Goal: Navigation & Orientation: Go to known website

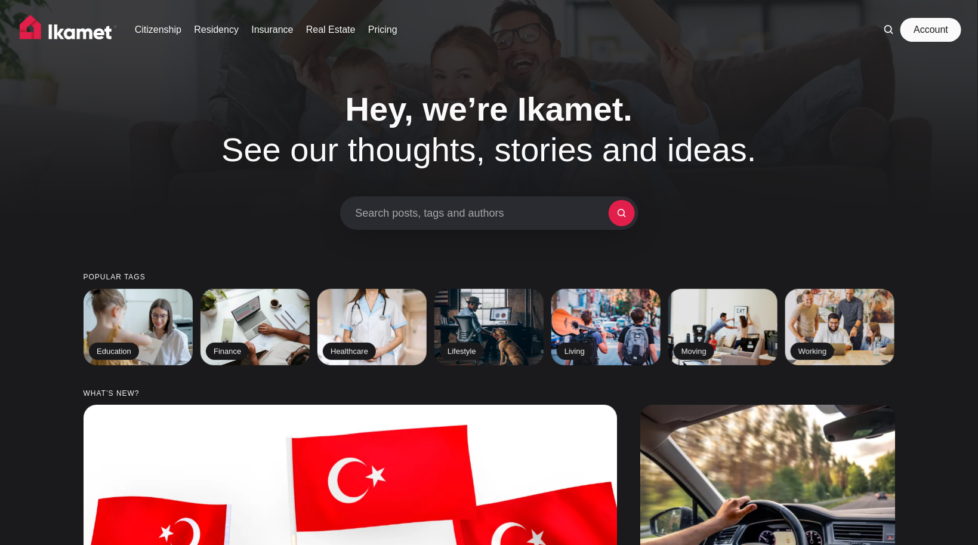
click at [928, 33] on link "Account" at bounding box center [930, 30] width 55 height 24
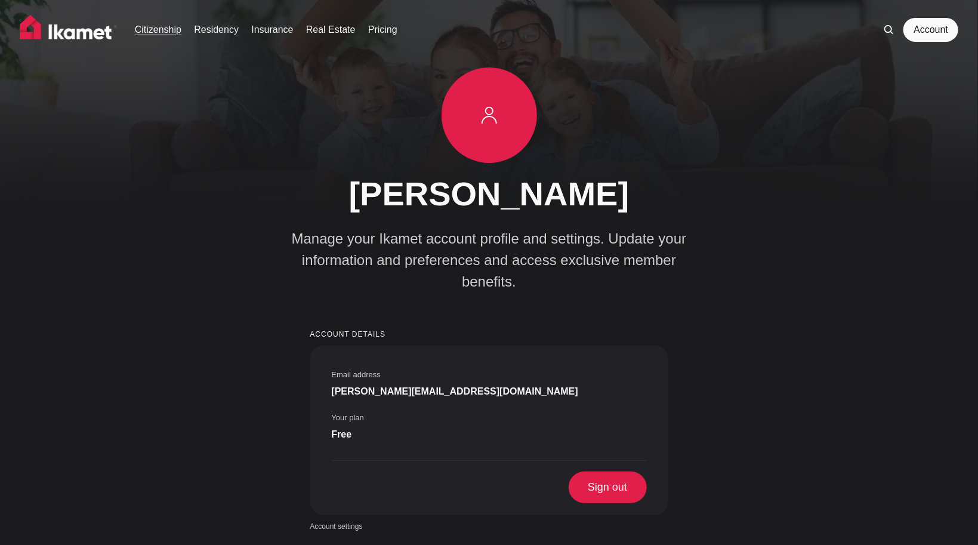
click at [166, 33] on link "Citizenship" at bounding box center [158, 30] width 47 height 14
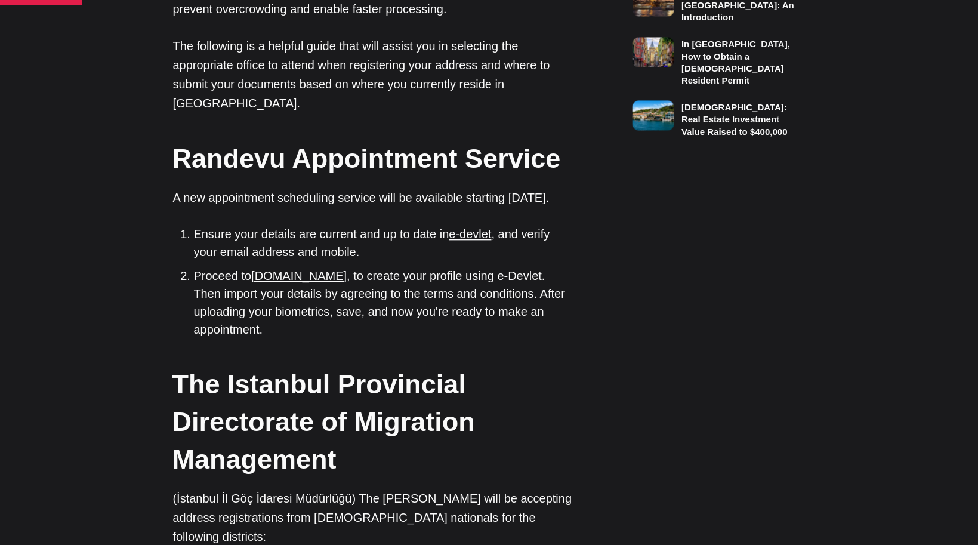
scroll to position [1153, 0]
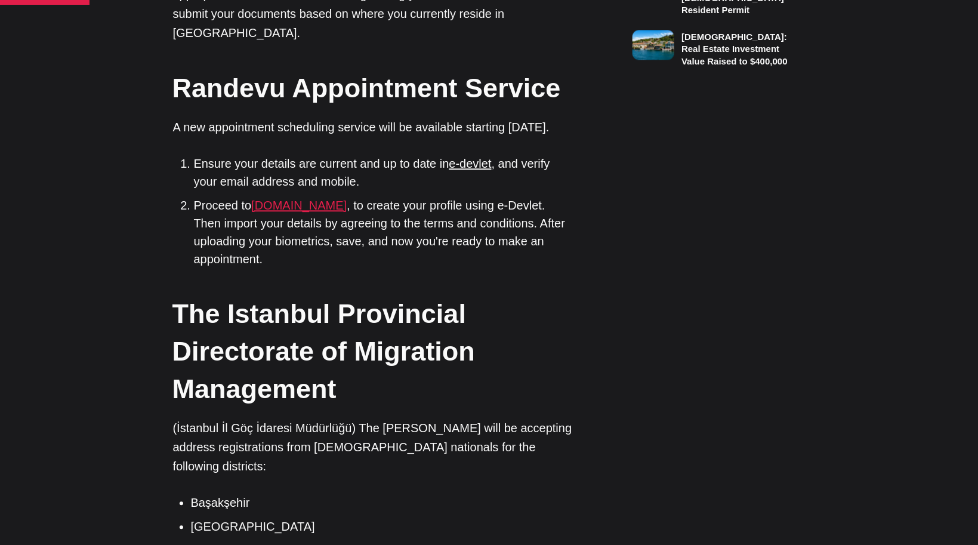
click at [298, 199] on link "[DOMAIN_NAME]" at bounding box center [298, 205] width 95 height 13
